Goal: Complete Application Form: Complete application form

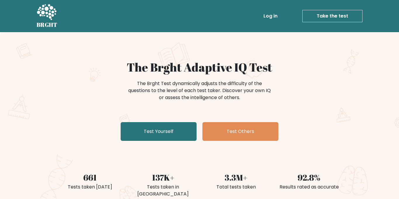
click at [181, 133] on link "Test Yourself" at bounding box center [159, 131] width 76 height 19
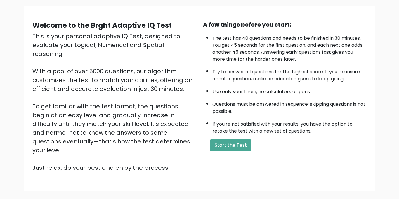
scroll to position [69, 0]
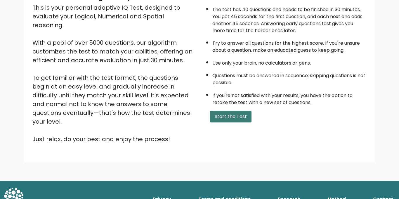
click at [223, 116] on button "Start the Test" at bounding box center [230, 117] width 41 height 12
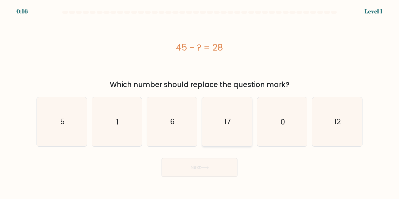
click at [229, 117] on text "17" at bounding box center [227, 122] width 6 height 10
click at [200, 103] on input "d. 17" at bounding box center [200, 101] width 0 height 3
radio input "true"
click at [215, 169] on button "Next" at bounding box center [200, 167] width 76 height 19
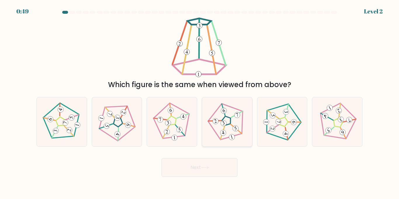
click at [231, 133] on icon at bounding box center [226, 121] width 39 height 39
click at [200, 103] on input "d." at bounding box center [200, 101] width 0 height 3
radio input "true"
click at [206, 164] on button "Next" at bounding box center [200, 167] width 76 height 19
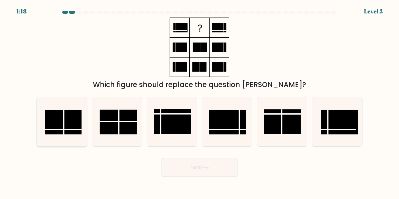
click at [70, 124] on rect at bounding box center [63, 122] width 37 height 25
click at [200, 103] on input "a." at bounding box center [200, 101] width 0 height 3
radio input "true"
click at [195, 167] on button "Next" at bounding box center [200, 167] width 76 height 19
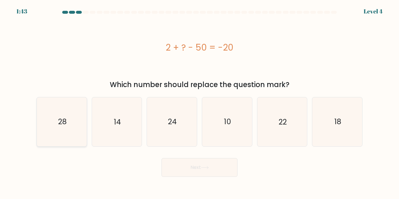
click at [81, 124] on icon "28" at bounding box center [61, 121] width 49 height 49
click at [200, 103] on input "a. 28" at bounding box center [200, 101] width 0 height 3
radio input "true"
click at [347, 127] on icon "18" at bounding box center [337, 121] width 49 height 49
click at [200, 103] on input "f. 18" at bounding box center [200, 101] width 0 height 3
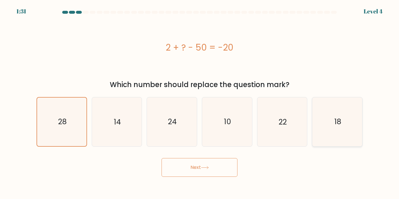
radio input "true"
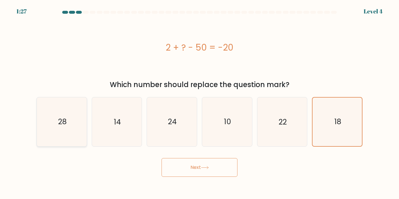
click at [61, 117] on icon "28" at bounding box center [61, 121] width 49 height 49
click at [200, 103] on input "a. 28" at bounding box center [200, 101] width 0 height 3
radio input "true"
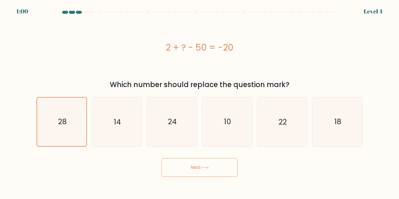
click at [208, 169] on button "Next" at bounding box center [200, 167] width 76 height 19
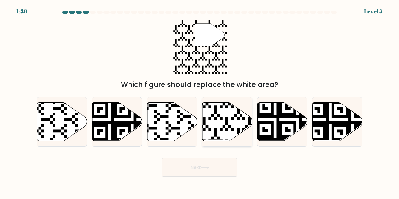
click at [232, 137] on icon at bounding box center [228, 122] width 50 height 38
click at [200, 103] on input "d." at bounding box center [200, 101] width 0 height 3
radio input "true"
click at [204, 173] on button "Next" at bounding box center [200, 167] width 76 height 19
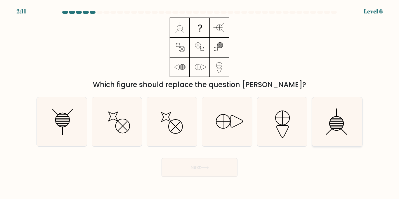
click at [347, 124] on icon at bounding box center [337, 121] width 49 height 49
click at [200, 103] on input "f." at bounding box center [200, 101] width 0 height 3
radio input "true"
click at [63, 124] on line at bounding box center [62, 124] width 12 height 0
click at [200, 103] on input "a." at bounding box center [200, 101] width 0 height 3
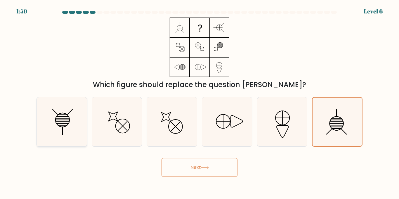
radio input "true"
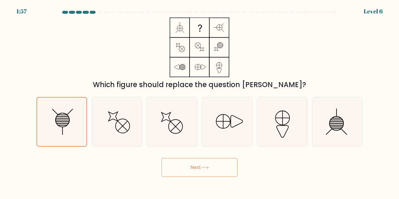
click at [192, 166] on button "Next" at bounding box center [200, 167] width 76 height 19
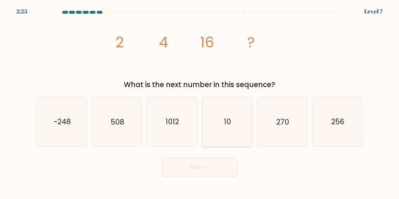
click at [224, 135] on icon "10" at bounding box center [227, 121] width 49 height 49
click at [200, 103] on input "d. 10" at bounding box center [200, 101] width 0 height 3
radio input "true"
click at [214, 172] on button "Next" at bounding box center [200, 167] width 76 height 19
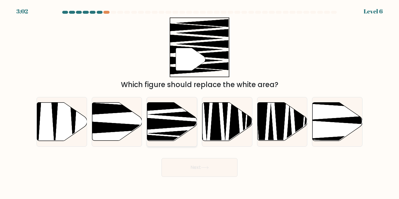
click at [180, 132] on icon at bounding box center [192, 133] width 88 height 13
click at [200, 103] on input "c." at bounding box center [200, 101] width 0 height 3
radio input "true"
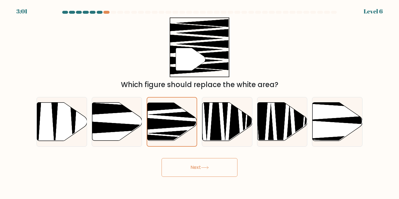
click at [196, 167] on button "Next" at bounding box center [200, 167] width 76 height 19
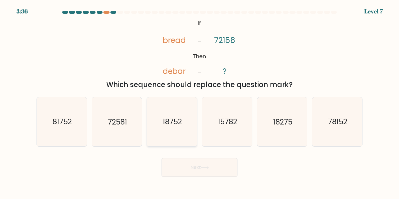
click at [195, 138] on icon "18752" at bounding box center [172, 121] width 49 height 49
click at [200, 103] on input "c. 18752" at bounding box center [200, 101] width 0 height 3
radio input "true"
click at [188, 165] on button "Next" at bounding box center [200, 167] width 76 height 19
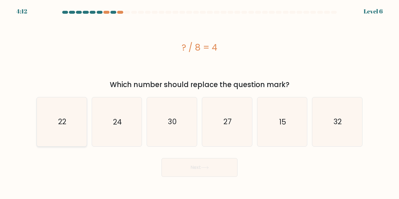
click at [54, 129] on icon "22" at bounding box center [61, 121] width 49 height 49
click at [200, 103] on input "a. 22" at bounding box center [200, 101] width 0 height 3
radio input "true"
drag, startPoint x: 272, startPoint y: 130, endPoint x: 251, endPoint y: 143, distance: 24.5
click at [272, 130] on icon "15" at bounding box center [282, 121] width 49 height 49
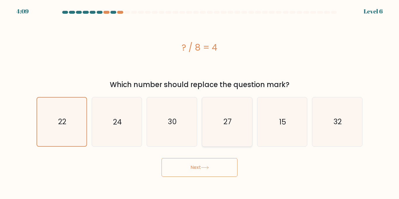
click at [200, 103] on input "e. 15" at bounding box center [200, 101] width 0 height 3
radio input "true"
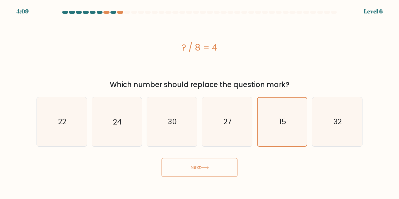
click at [218, 165] on button "Next" at bounding box center [200, 167] width 76 height 19
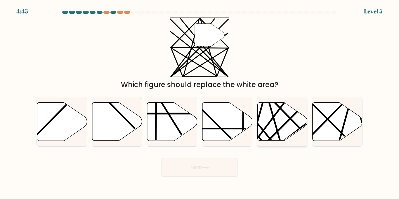
click at [293, 126] on icon at bounding box center [282, 122] width 50 height 38
click at [200, 103] on input "e." at bounding box center [200, 101] width 0 height 3
radio input "true"
click at [221, 167] on button "Next" at bounding box center [200, 167] width 76 height 19
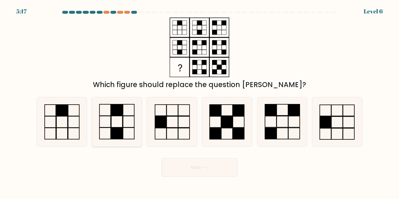
click at [128, 129] on icon at bounding box center [116, 121] width 49 height 49
click at [200, 103] on input "b." at bounding box center [200, 101] width 0 height 3
radio input "true"
click at [217, 166] on button "Next" at bounding box center [200, 167] width 76 height 19
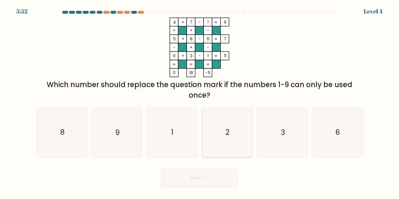
click at [224, 147] on icon "2" at bounding box center [227, 132] width 49 height 49
click at [200, 103] on input "d. 2" at bounding box center [200, 101] width 0 height 3
radio input "true"
click at [194, 174] on button "Next" at bounding box center [200, 178] width 76 height 19
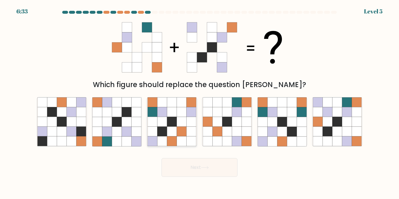
click at [189, 141] on icon at bounding box center [192, 141] width 10 height 10
click at [200, 103] on input "c." at bounding box center [200, 101] width 0 height 3
radio input "true"
click at [357, 117] on icon at bounding box center [357, 122] width 10 height 10
click at [200, 103] on input "f." at bounding box center [200, 101] width 0 height 3
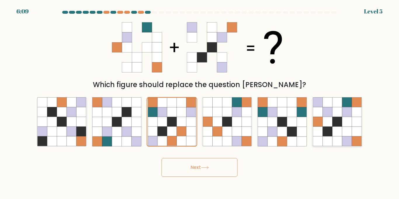
radio input "true"
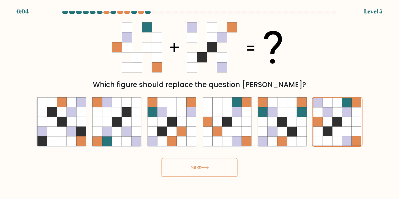
click at [207, 169] on icon at bounding box center [205, 167] width 8 height 3
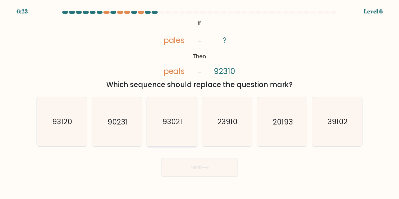
click at [166, 138] on icon "93021" at bounding box center [172, 121] width 49 height 49
click at [200, 103] on input "c. 93021" at bounding box center [200, 101] width 0 height 3
radio input "true"
click at [195, 170] on button "Next" at bounding box center [200, 167] width 76 height 19
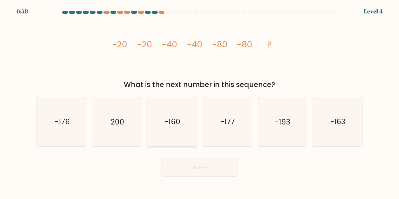
click at [149, 123] on icon "-160" at bounding box center [172, 121] width 49 height 49
click at [200, 103] on input "c. -160" at bounding box center [200, 101] width 0 height 3
radio input "true"
click at [188, 169] on button "Next" at bounding box center [200, 167] width 76 height 19
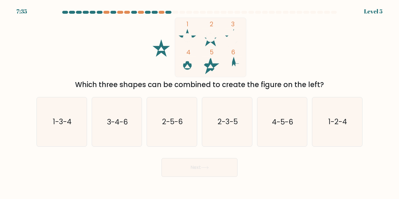
click at [372, 20] on form at bounding box center [199, 94] width 399 height 166
click at [332, 126] on text "1-2-4" at bounding box center [337, 122] width 19 height 10
click at [200, 103] on input "f. 1-2-4" at bounding box center [200, 101] width 0 height 3
radio input "true"
click at [212, 165] on button "Next" at bounding box center [200, 167] width 76 height 19
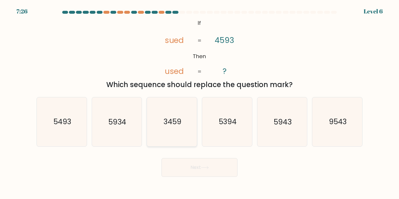
click at [184, 127] on icon "3459" at bounding box center [172, 121] width 49 height 49
click at [200, 103] on input "c. 3459" at bounding box center [200, 101] width 0 height 3
radio input "true"
click at [238, 138] on icon "5394" at bounding box center [227, 121] width 49 height 49
click at [200, 103] on input "d. 5394" at bounding box center [200, 101] width 0 height 3
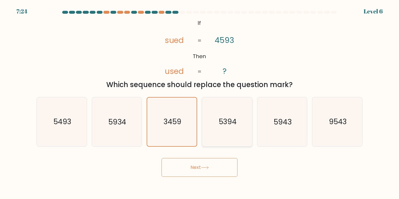
radio input "true"
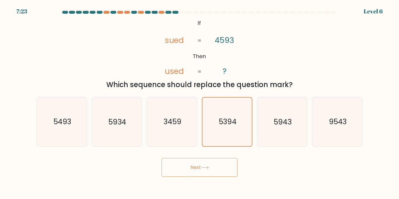
click at [207, 171] on button "Next" at bounding box center [200, 167] width 76 height 19
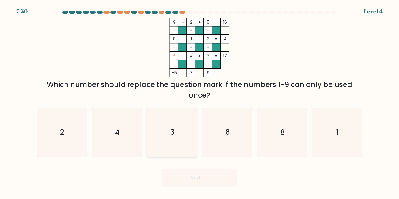
click at [191, 145] on icon "3" at bounding box center [172, 132] width 49 height 49
click at [200, 103] on input "c. 3" at bounding box center [200, 101] width 0 height 3
radio input "true"
click at [194, 177] on button "Next" at bounding box center [200, 178] width 76 height 19
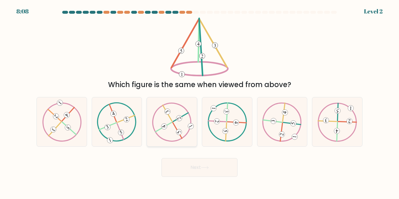
drag, startPoint x: 179, startPoint y: 136, endPoint x: 185, endPoint y: 143, distance: 9.6
click at [180, 136] on icon at bounding box center [171, 121] width 39 height 39
click at [200, 103] on input "c." at bounding box center [200, 101] width 0 height 3
radio input "true"
click at [206, 169] on button "Next" at bounding box center [200, 167] width 76 height 19
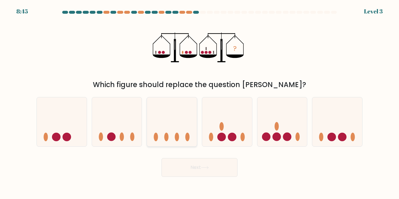
click at [176, 137] on ellipse at bounding box center [177, 137] width 4 height 8
click at [200, 103] on input "c." at bounding box center [200, 101] width 0 height 3
radio input "true"
click at [227, 136] on icon at bounding box center [227, 121] width 50 height 41
click at [200, 103] on input "d." at bounding box center [200, 101] width 0 height 3
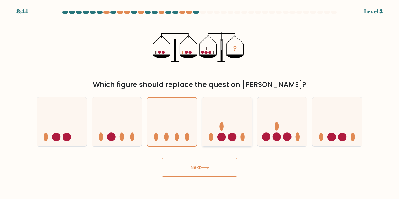
radio input "true"
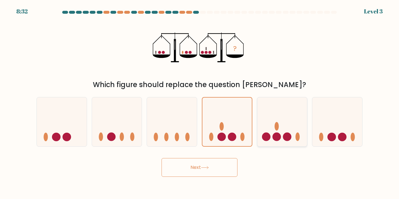
click at [269, 132] on icon at bounding box center [282, 121] width 50 height 41
click at [200, 103] on input "e." at bounding box center [200, 101] width 0 height 3
radio input "true"
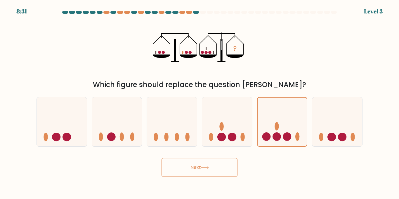
click at [212, 167] on button "Next" at bounding box center [200, 167] width 76 height 19
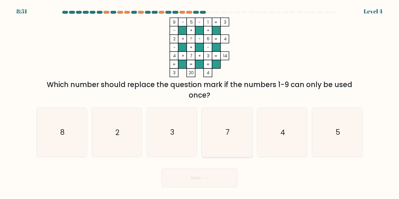
click at [238, 123] on icon "7" at bounding box center [227, 132] width 49 height 49
click at [200, 103] on input "d. 7" at bounding box center [200, 101] width 0 height 3
radio input "true"
click at [212, 183] on button "Next" at bounding box center [200, 178] width 76 height 19
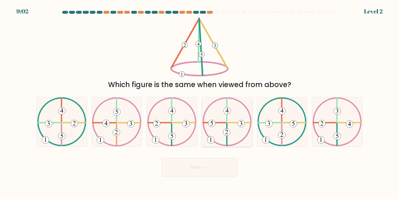
click at [218, 127] on icon at bounding box center [227, 121] width 49 height 49
click at [200, 103] on input "d." at bounding box center [200, 101] width 0 height 3
radio input "true"
click at [164, 136] on icon at bounding box center [171, 121] width 49 height 49
click at [200, 103] on input "c." at bounding box center [200, 101] width 0 height 3
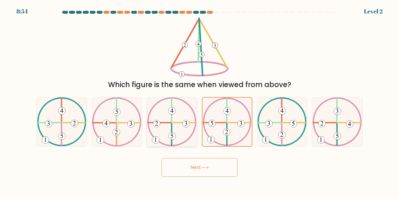
radio input "true"
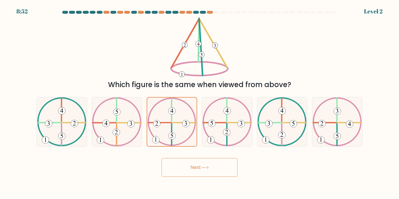
click at [204, 170] on button "Next" at bounding box center [200, 167] width 76 height 19
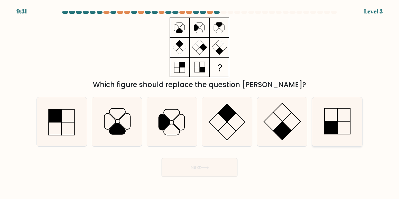
click at [348, 130] on icon at bounding box center [337, 121] width 49 height 49
click at [200, 103] on input "f." at bounding box center [200, 101] width 0 height 3
radio input "true"
click at [216, 173] on button "Next" at bounding box center [200, 167] width 76 height 19
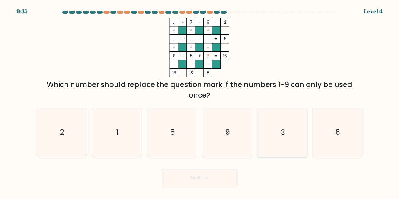
click at [287, 144] on icon "3" at bounding box center [282, 132] width 49 height 49
click at [200, 103] on input "e. 3" at bounding box center [200, 101] width 0 height 3
radio input "true"
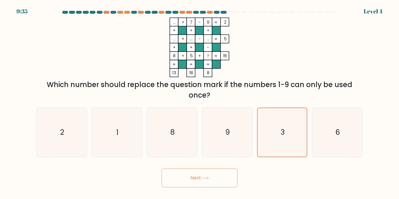
click at [158, 194] on body "9:35 Level 4" at bounding box center [199, 99] width 399 height 199
drag, startPoint x: 172, startPoint y: 184, endPoint x: 173, endPoint y: 190, distance: 5.5
click at [173, 190] on body "9:34 Level 4" at bounding box center [199, 99] width 399 height 199
drag, startPoint x: 171, startPoint y: 179, endPoint x: 167, endPoint y: 175, distance: 5.8
click at [168, 175] on button "Next" at bounding box center [200, 178] width 76 height 19
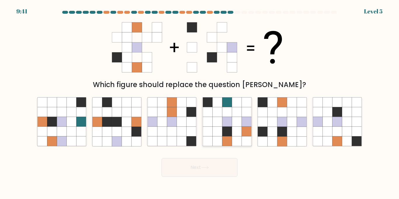
click at [231, 137] on icon at bounding box center [227, 141] width 10 height 10
click at [200, 103] on input "d." at bounding box center [200, 101] width 0 height 3
radio input "true"
drag, startPoint x: 178, startPoint y: 167, endPoint x: 175, endPoint y: 170, distance: 4.5
click at [175, 170] on button "Next" at bounding box center [200, 167] width 76 height 19
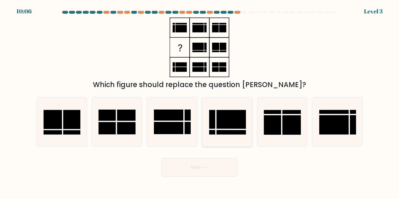
click at [236, 133] on rect at bounding box center [227, 122] width 37 height 25
click at [200, 103] on input "d." at bounding box center [200, 101] width 0 height 3
radio input "true"
click at [211, 166] on button "Next" at bounding box center [200, 167] width 76 height 19
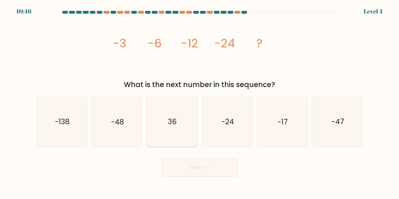
click at [189, 136] on icon "36" at bounding box center [172, 121] width 49 height 49
click at [200, 103] on input "c. 36" at bounding box center [200, 101] width 0 height 3
radio input "true"
click at [236, 129] on icon "-24" at bounding box center [227, 121] width 49 height 49
click at [200, 103] on input "d. -24" at bounding box center [200, 101] width 0 height 3
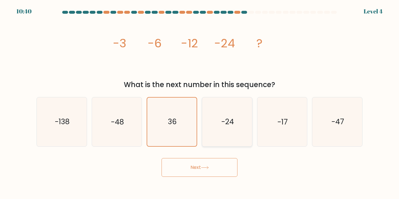
radio input "true"
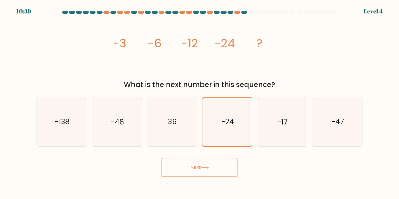
click at [198, 176] on button "Next" at bounding box center [200, 167] width 76 height 19
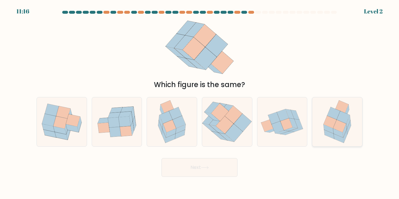
click at [352, 128] on icon at bounding box center [338, 121] width 38 height 49
click at [200, 103] on input "f." at bounding box center [200, 101] width 0 height 3
radio input "true"
click at [207, 172] on button "Next" at bounding box center [200, 167] width 76 height 19
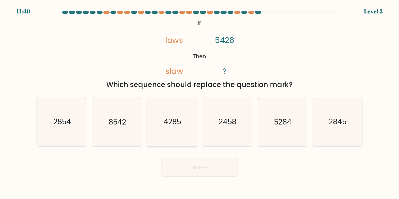
click at [195, 112] on icon "4285" at bounding box center [172, 121] width 49 height 49
click at [200, 103] on input "c. 4285" at bounding box center [200, 101] width 0 height 3
radio input "true"
click at [203, 169] on icon at bounding box center [205, 167] width 8 height 3
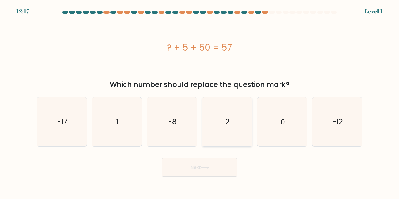
click at [231, 132] on icon "2" at bounding box center [227, 121] width 49 height 49
click at [200, 103] on input "d. 2" at bounding box center [200, 101] width 0 height 3
radio input "true"
click at [218, 170] on button "Next" at bounding box center [200, 167] width 76 height 19
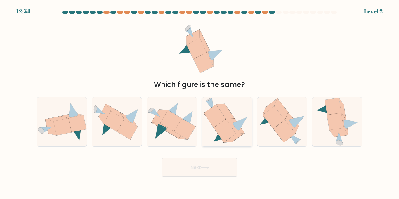
click at [219, 137] on icon at bounding box center [220, 135] width 13 height 13
click at [200, 103] on input "d." at bounding box center [200, 101] width 0 height 3
radio input "true"
click at [121, 124] on icon at bounding box center [113, 121] width 21 height 21
click at [200, 103] on input "b." at bounding box center [200, 101] width 0 height 3
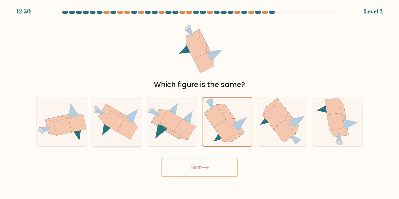
radio input "true"
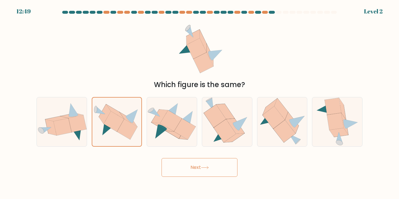
click at [187, 171] on button "Next" at bounding box center [200, 167] width 76 height 19
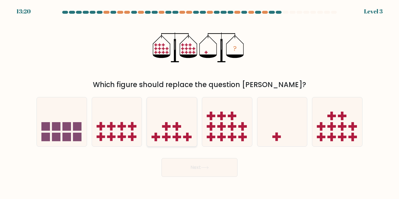
click at [169, 134] on icon at bounding box center [172, 121] width 50 height 41
click at [200, 103] on input "c." at bounding box center [200, 101] width 0 height 3
radio input "true"
drag, startPoint x: 334, startPoint y: 129, endPoint x: 329, endPoint y: 130, distance: 5.0
click at [332, 129] on icon at bounding box center [337, 121] width 50 height 41
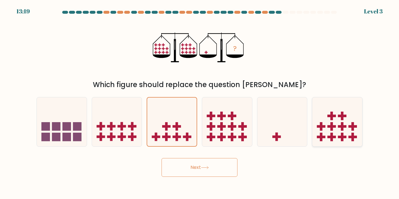
click at [200, 103] on input "f." at bounding box center [200, 101] width 0 height 3
radio input "true"
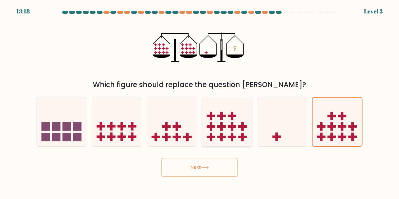
click at [224, 130] on icon at bounding box center [227, 121] width 50 height 41
click at [200, 103] on input "d." at bounding box center [200, 101] width 0 height 3
radio input "true"
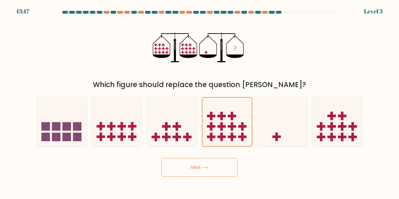
click at [203, 168] on icon at bounding box center [205, 167] width 8 height 3
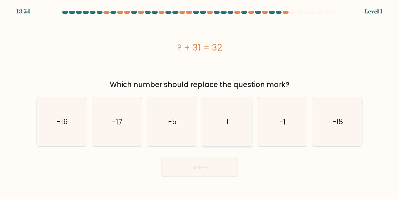
click at [207, 122] on icon "1" at bounding box center [227, 121] width 49 height 49
click at [200, 103] on input "d. 1" at bounding box center [200, 101] width 0 height 3
radio input "true"
click at [209, 170] on button "Next" at bounding box center [200, 167] width 76 height 19
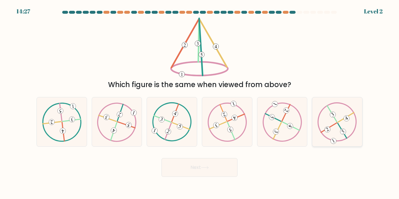
click at [332, 130] on icon at bounding box center [337, 121] width 39 height 39
click at [200, 103] on input "f." at bounding box center [200, 101] width 0 height 3
radio input "true"
click at [216, 162] on button "Next" at bounding box center [200, 167] width 76 height 19
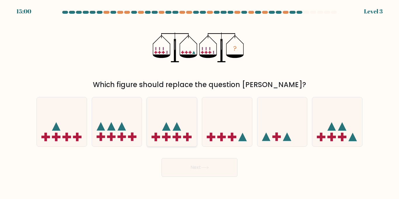
click at [186, 134] on rect at bounding box center [187, 137] width 3 height 8
click at [200, 103] on input "c." at bounding box center [200, 101] width 0 height 3
radio input "true"
click at [246, 136] on icon at bounding box center [227, 121] width 50 height 41
click at [200, 103] on input "d." at bounding box center [200, 101] width 0 height 3
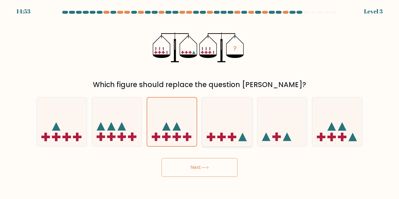
radio input "true"
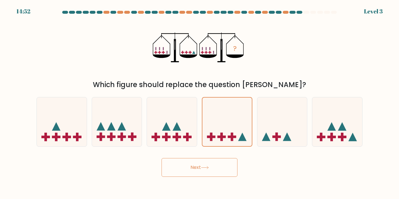
click at [212, 170] on button "Next" at bounding box center [200, 167] width 76 height 19
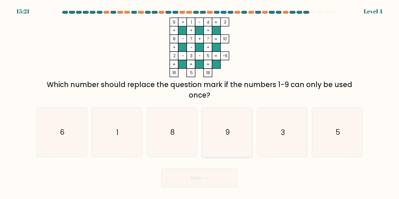
click at [247, 142] on icon "9" at bounding box center [227, 132] width 49 height 49
click at [200, 103] on input "d. 9" at bounding box center [200, 101] width 0 height 3
radio input "true"
click at [214, 181] on button "Next" at bounding box center [200, 178] width 76 height 19
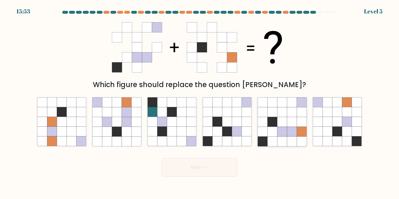
click at [278, 124] on icon at bounding box center [282, 122] width 10 height 10
click at [200, 103] on input "e." at bounding box center [200, 101] width 0 height 3
radio input "true"
click at [218, 167] on button "Next" at bounding box center [200, 167] width 76 height 19
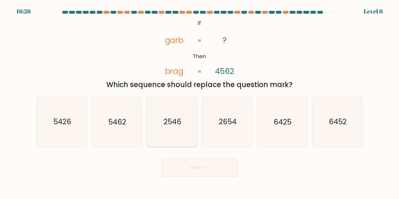
click at [181, 135] on icon "2546" at bounding box center [172, 121] width 49 height 49
click at [200, 103] on input "c. 2546" at bounding box center [200, 101] width 0 height 3
radio input "true"
click at [292, 140] on icon "6425" at bounding box center [282, 121] width 49 height 49
click at [200, 103] on input "e. 6425" at bounding box center [200, 101] width 0 height 3
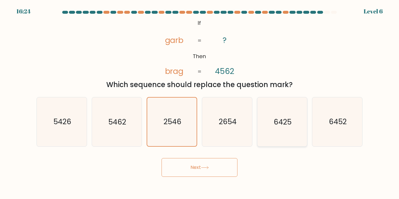
radio input "true"
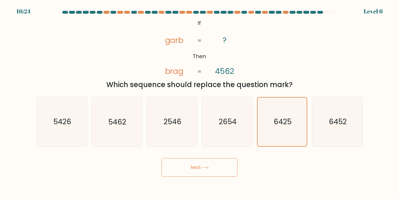
click at [216, 176] on button "Next" at bounding box center [200, 167] width 76 height 19
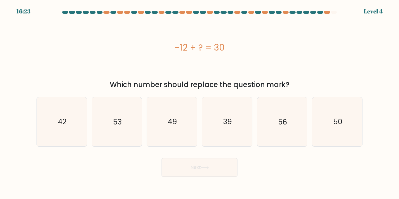
drag, startPoint x: 218, startPoint y: 166, endPoint x: 221, endPoint y: 165, distance: 3.1
click at [220, 166] on button "Next" at bounding box center [200, 167] width 76 height 19
click at [220, 159] on button "Next" at bounding box center [200, 167] width 76 height 19
click at [132, 42] on div "-12 + ? = 30" at bounding box center [200, 47] width 326 height 13
click at [347, 128] on icon "50" at bounding box center [337, 121] width 49 height 49
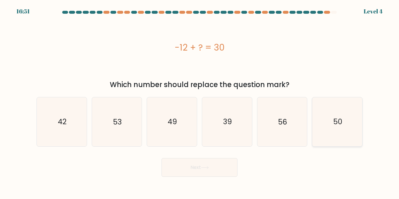
click at [200, 103] on input "f. 50" at bounding box center [200, 101] width 0 height 3
radio input "true"
click at [127, 135] on icon "53" at bounding box center [116, 121] width 49 height 49
click at [200, 103] on input "b. 53" at bounding box center [200, 101] width 0 height 3
radio input "true"
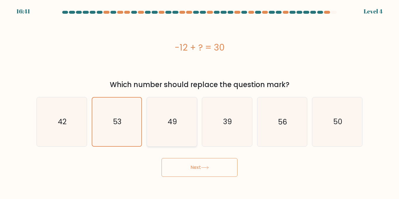
click at [179, 133] on icon "49" at bounding box center [172, 121] width 49 height 49
click at [200, 103] on input "c. 49" at bounding box center [200, 101] width 0 height 3
radio input "true"
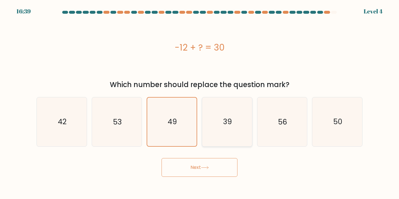
click at [243, 117] on icon "39" at bounding box center [227, 121] width 49 height 49
click at [200, 103] on input "d. 39" at bounding box center [200, 101] width 0 height 3
radio input "true"
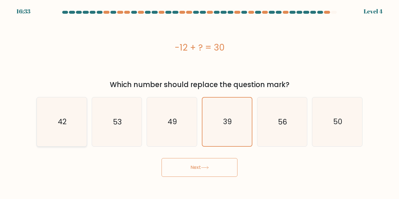
click at [57, 137] on icon "42" at bounding box center [61, 121] width 49 height 49
click at [200, 103] on input "a. 42" at bounding box center [200, 101] width 0 height 3
radio input "true"
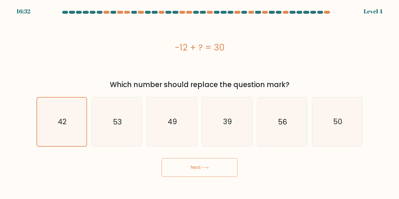
click at [167, 168] on button "Next" at bounding box center [200, 167] width 76 height 19
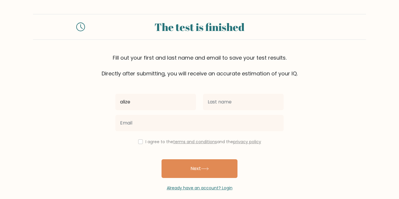
type input "alize"
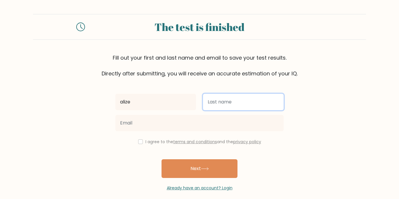
click at [243, 104] on input "text" at bounding box center [243, 102] width 81 height 16
type input "venegas"
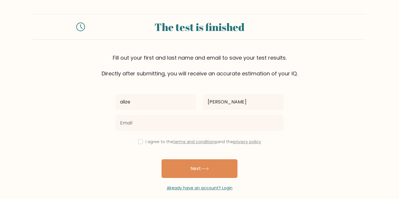
click at [325, 70] on div "Fill out your first and last name and email to save your test results. Directly…" at bounding box center [199, 66] width 333 height 24
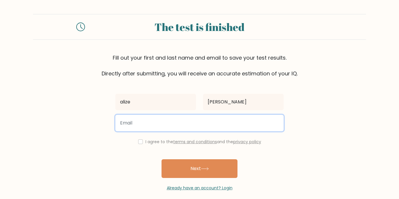
click at [203, 127] on input "email" at bounding box center [199, 123] width 168 height 16
type input "a"
type input "A"
click at [162, 159] on button "Next" at bounding box center [200, 168] width 76 height 19
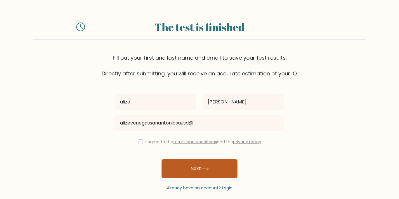
click at [209, 165] on button "Next" at bounding box center [200, 168] width 76 height 19
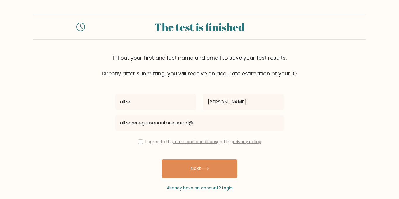
click at [345, 63] on div "Fill out your first and last name and email to save your test results. Directly…" at bounding box center [199, 66] width 333 height 24
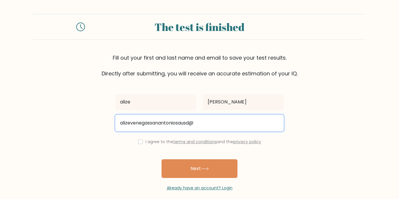
click at [236, 121] on input "alizevenegassanantoniosausd@" at bounding box center [199, 123] width 168 height 16
type input "a"
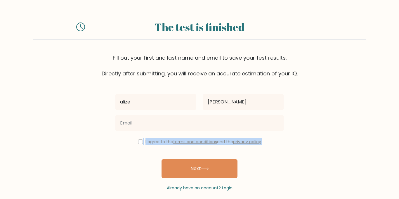
click at [139, 143] on div "alize venegas I agree to the terms and conditions and the privacy policy Next A…" at bounding box center [199, 134] width 175 height 114
click at [139, 143] on input "checkbox" at bounding box center [140, 141] width 5 height 5
checkbox input "true"
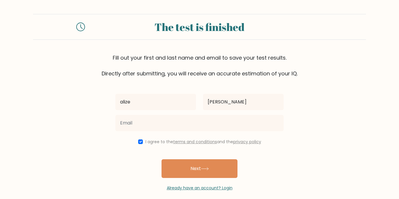
click at [183, 178] on div "Already have an account? Login" at bounding box center [199, 184] width 168 height 13
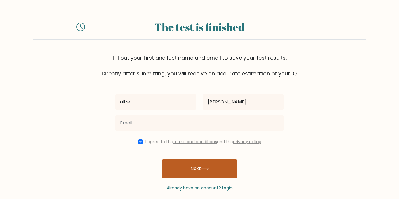
click at [184, 173] on button "Next" at bounding box center [200, 168] width 76 height 19
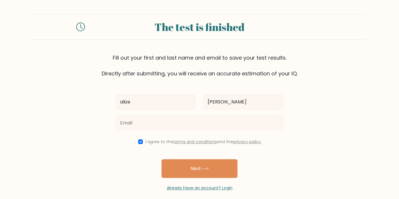
click at [189, 194] on div "The test is finished Fill out your first and last name and email to save your t…" at bounding box center [199, 102] width 399 height 205
click at [189, 191] on link "Already have an account? Login" at bounding box center [200, 188] width 66 height 6
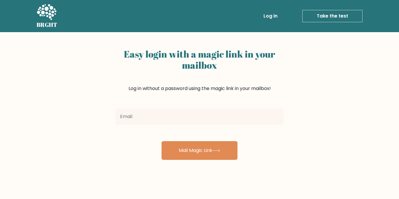
click at [277, 16] on link "Log in" at bounding box center [270, 16] width 19 height 12
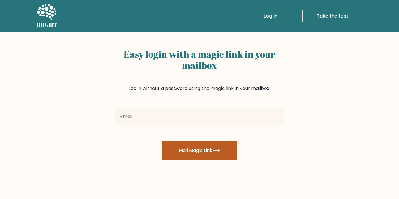
click at [165, 145] on button "Mail Magic Link" at bounding box center [200, 150] width 76 height 19
